Goal: Information Seeking & Learning: Learn about a topic

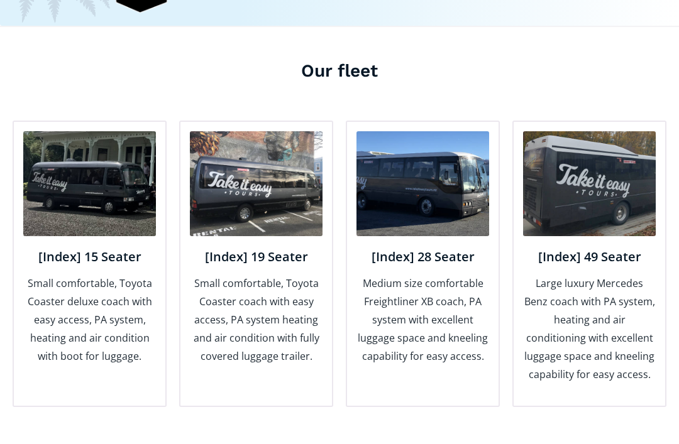
scroll to position [1546, 0]
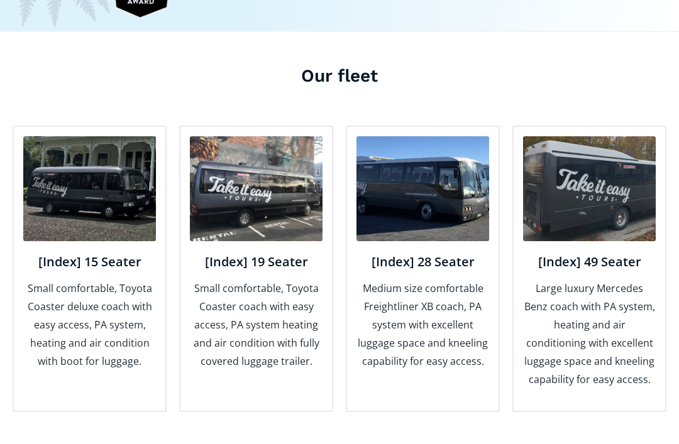
click at [449, 255] on h4 "[Index] 28 Seater" at bounding box center [422, 263] width 133 height 16
click at [454, 160] on img at bounding box center [422, 189] width 133 height 105
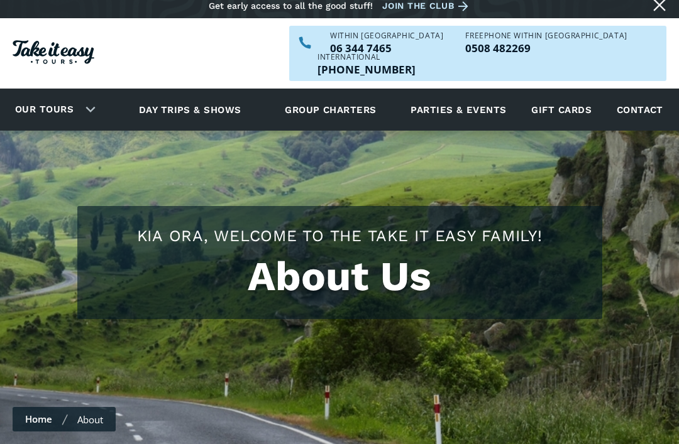
scroll to position [0, 0]
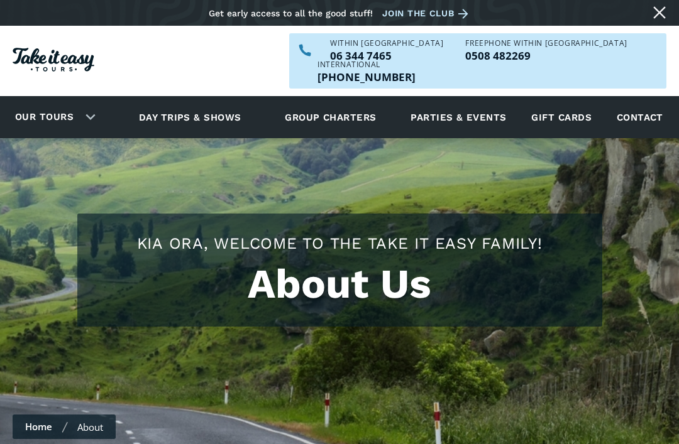
click at [219, 100] on link "Day trips & shows" at bounding box center [190, 117] width 134 height 35
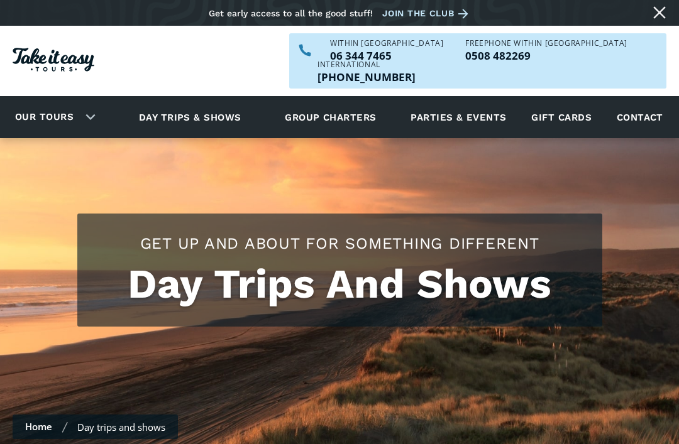
click at [470, 101] on link "Parties & events" at bounding box center [458, 117] width 108 height 35
click at [51, 102] on link "Our tours" at bounding box center [44, 117] width 77 height 30
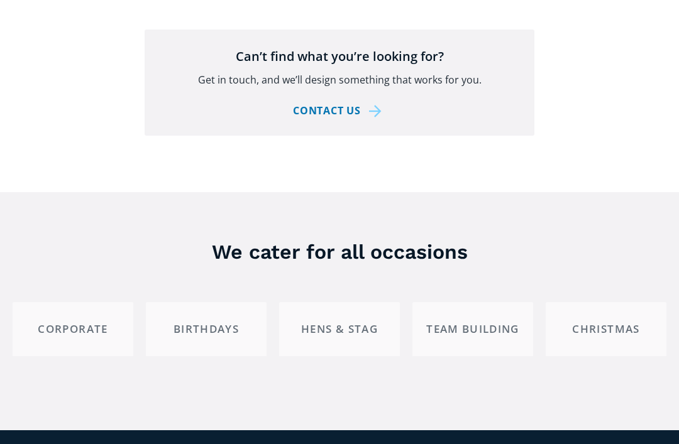
scroll to position [2379, 0]
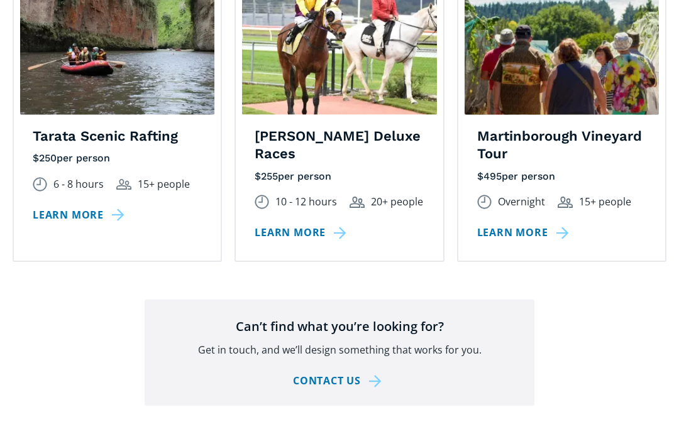
click at [535, 224] on link "Learn more" at bounding box center [525, 233] width 96 height 18
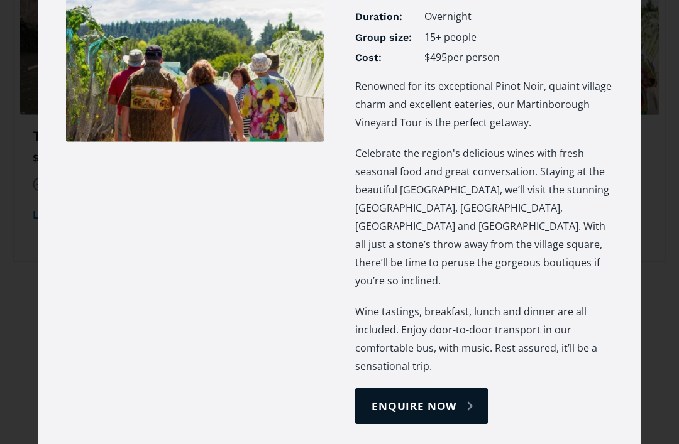
scroll to position [92, 0]
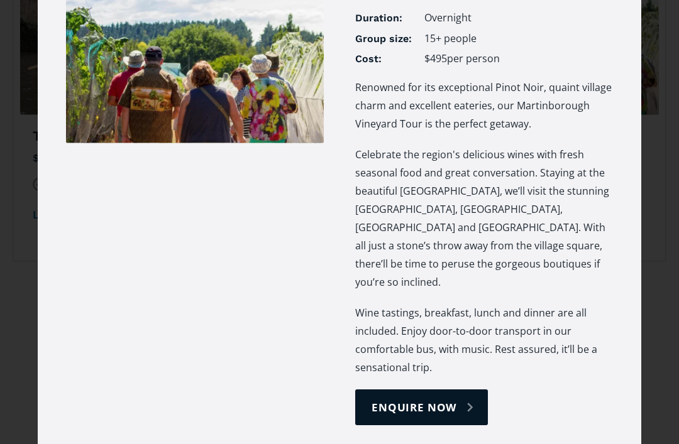
click at [432, 390] on link "enquire now" at bounding box center [421, 408] width 133 height 36
select select "Martinborough Vineyard Tour"
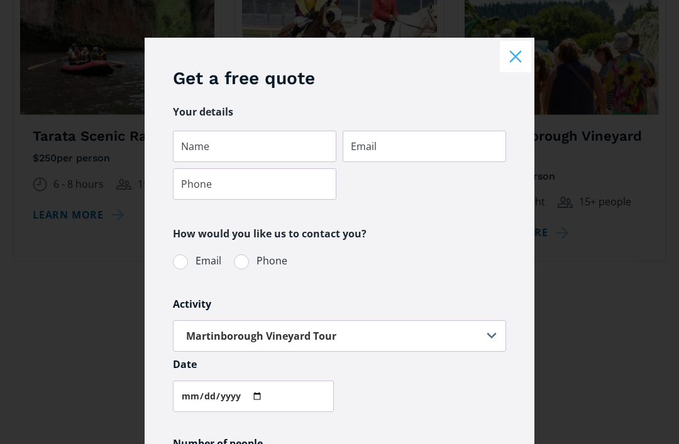
scroll to position [0, 0]
click at [517, 62] on button "Close modal" at bounding box center [515, 56] width 31 height 31
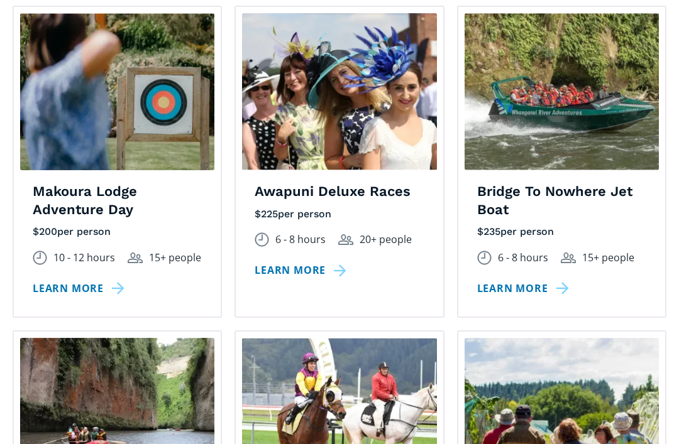
scroll to position [1717, 0]
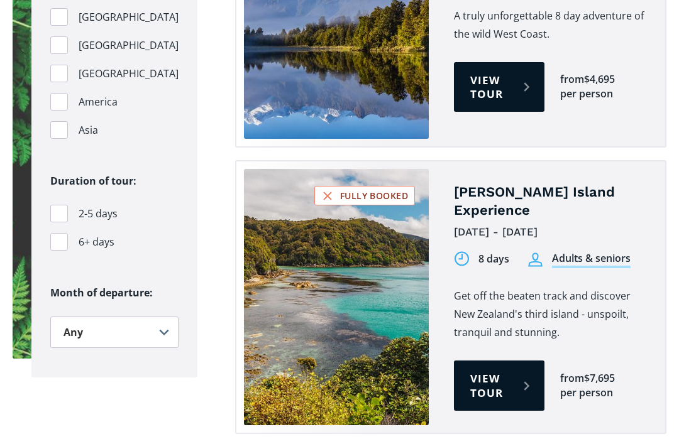
scroll to position [1461, 0]
click at [478, 361] on link "View tour" at bounding box center [499, 386] width 91 height 50
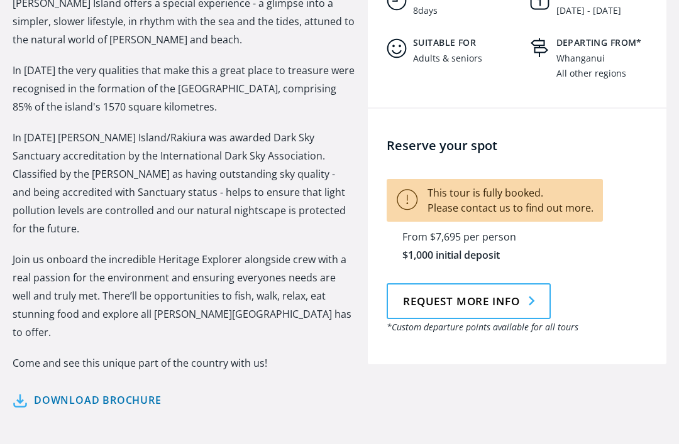
scroll to position [886, 0]
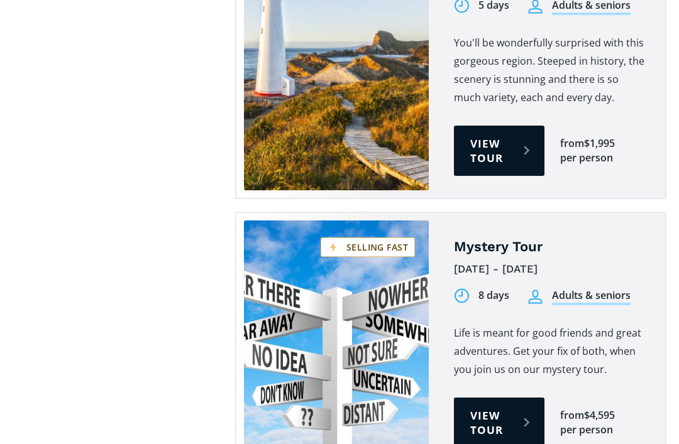
scroll to position [4307, 0]
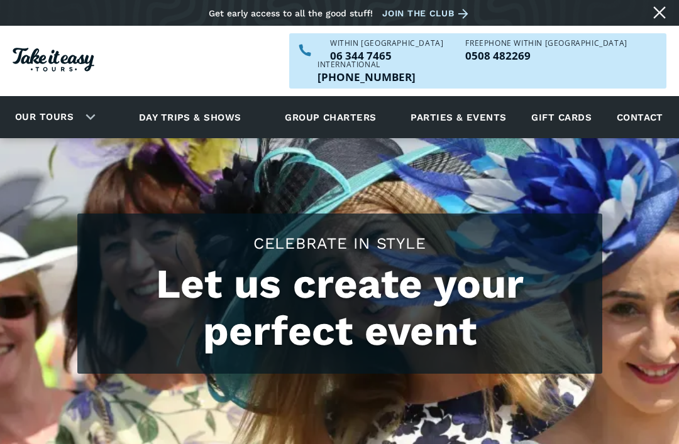
click at [345, 101] on link "Group charters" at bounding box center [330, 117] width 123 height 35
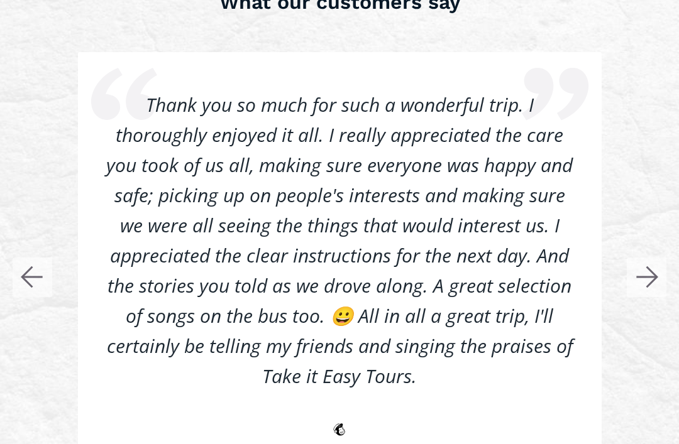
scroll to position [2625, 0]
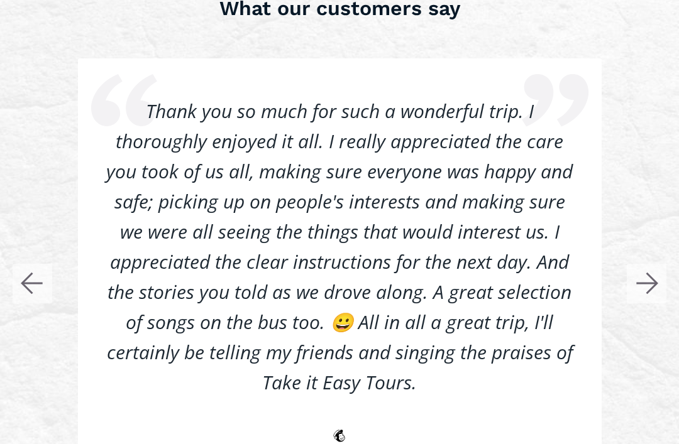
click at [649, 273] on icon "button" at bounding box center [652, 283] width 10 height 21
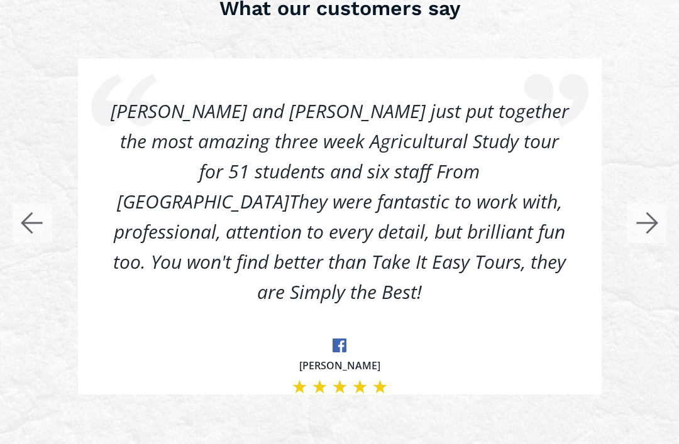
click at [654, 213] on icon "button" at bounding box center [652, 223] width 10 height 21
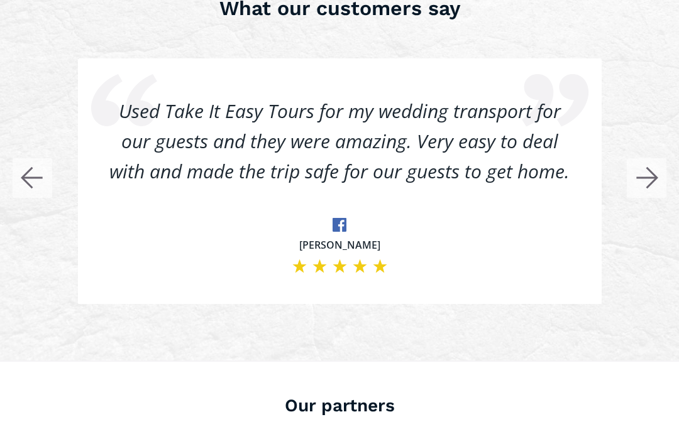
click at [657, 158] on rect "button" at bounding box center [647, 178] width 40 height 40
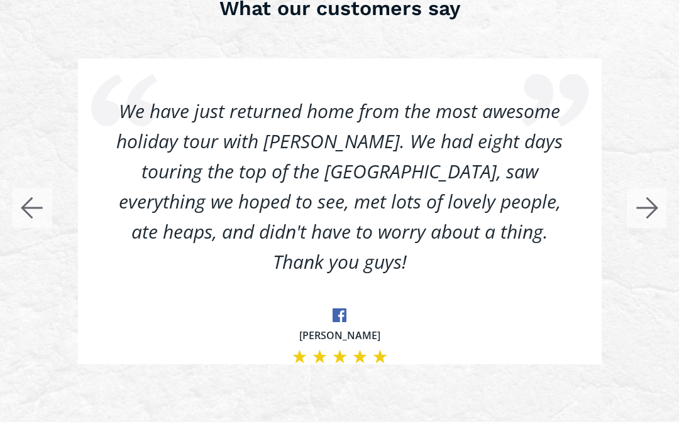
click at [658, 189] on rect "button" at bounding box center [647, 209] width 40 height 40
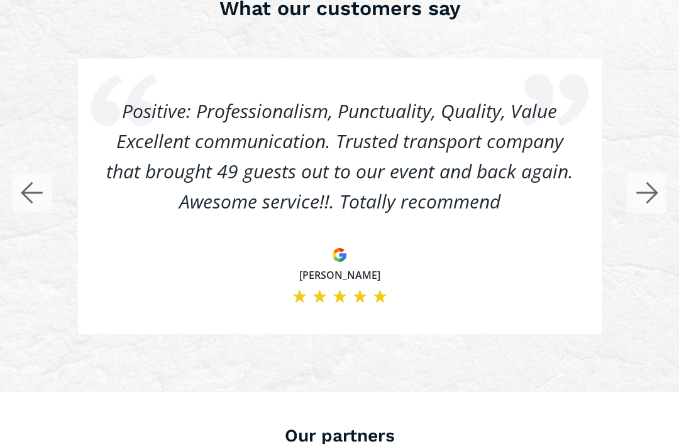
click at [657, 174] on rect "button" at bounding box center [647, 194] width 40 height 40
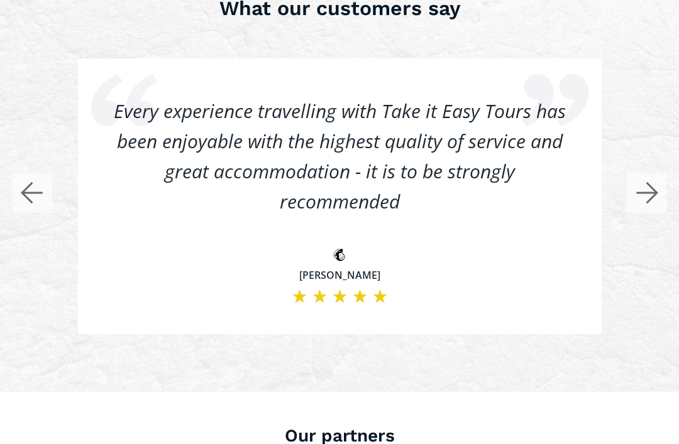
click at [656, 183] on icon "button" at bounding box center [652, 193] width 10 height 21
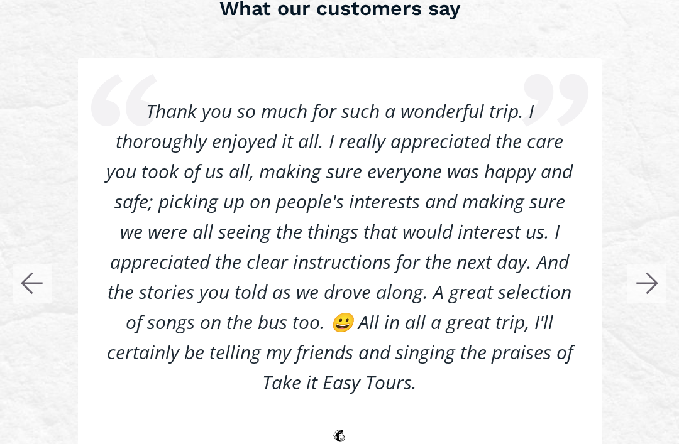
click at [659, 264] on rect "button" at bounding box center [647, 284] width 40 height 40
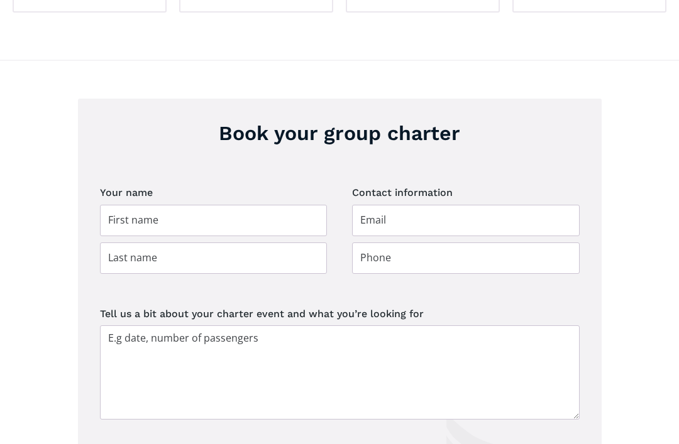
scroll to position [1962, 0]
